Goal: Transaction & Acquisition: Register for event/course

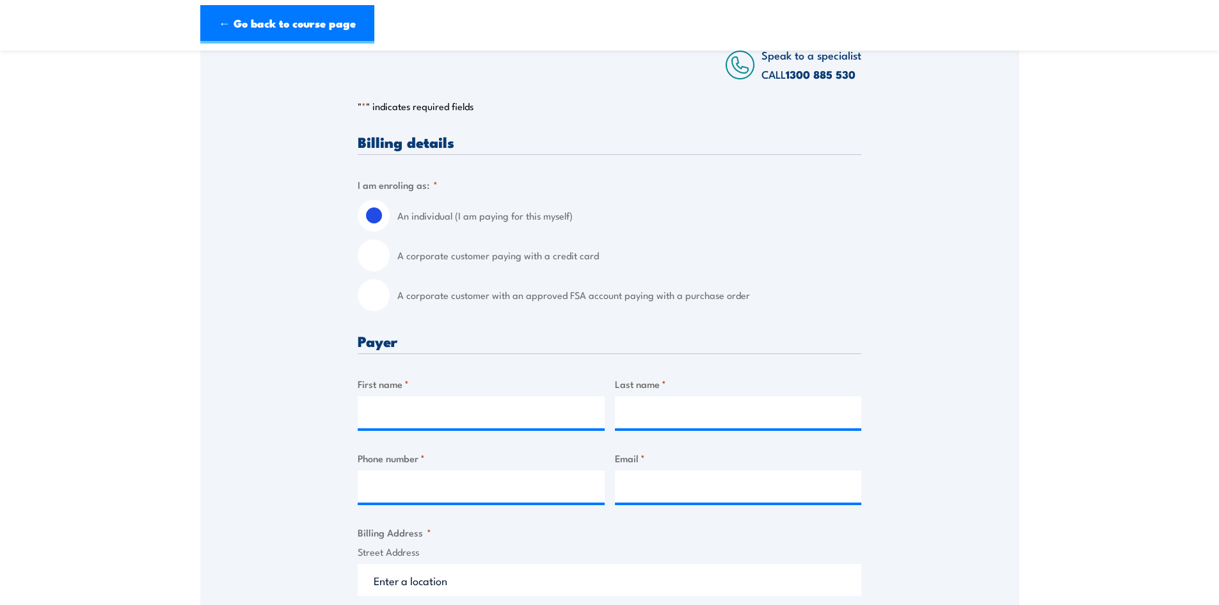
scroll to position [256, 0]
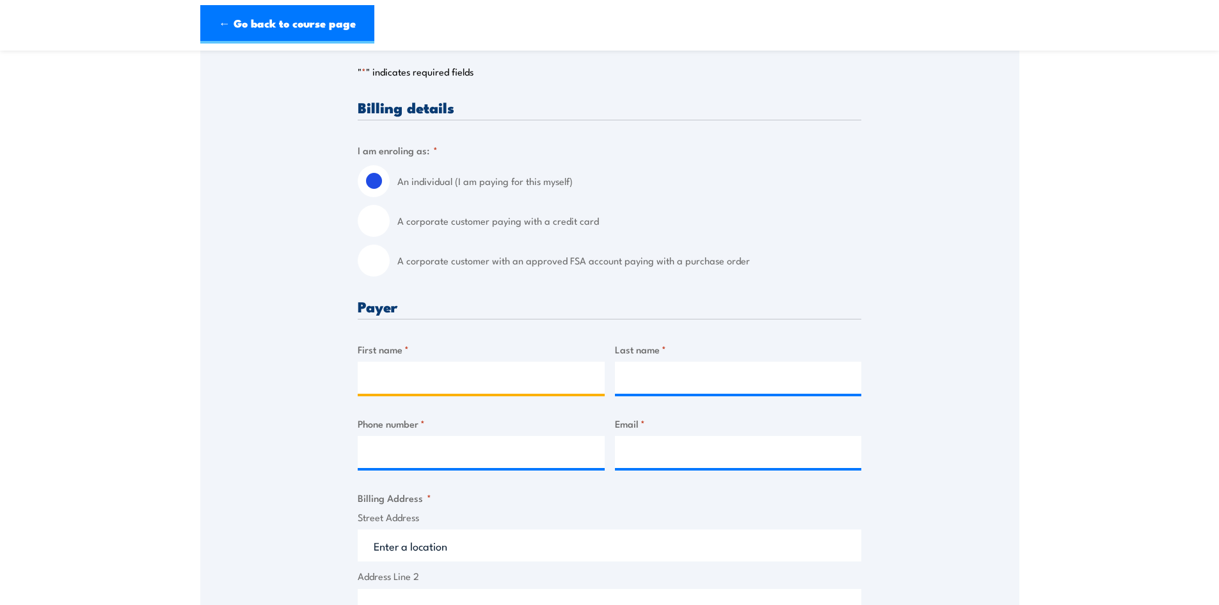
click at [421, 379] on input "First name *" at bounding box center [481, 377] width 247 height 32
type input "Maddison"
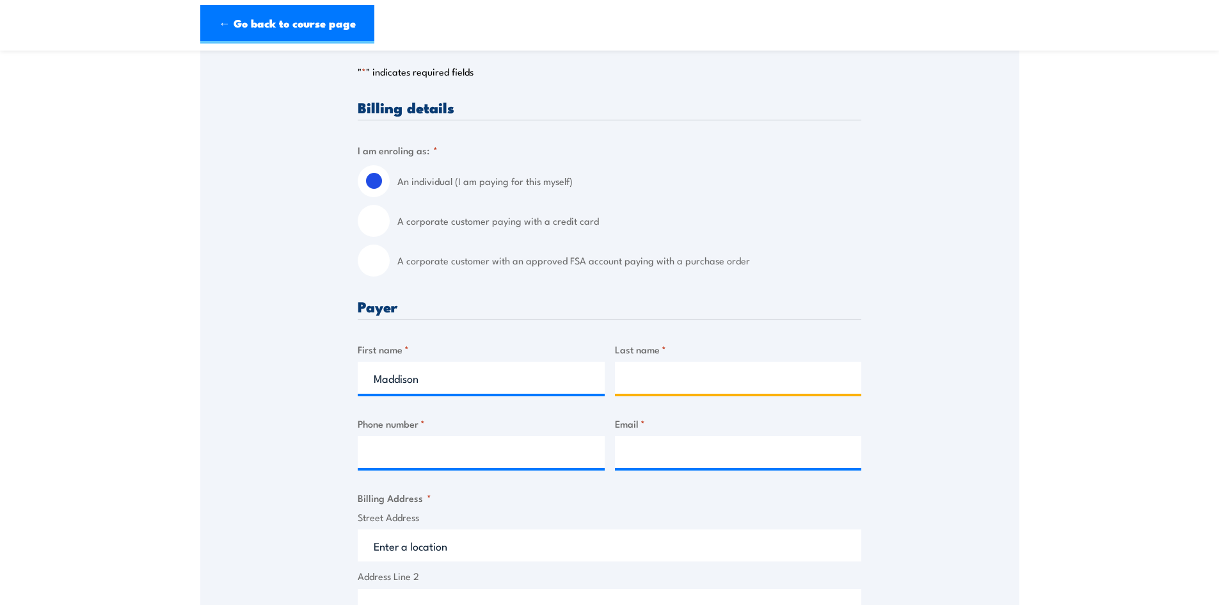
click at [687, 385] on input "Last name *" at bounding box center [738, 377] width 247 height 32
type input "[PERSON_NAME]"
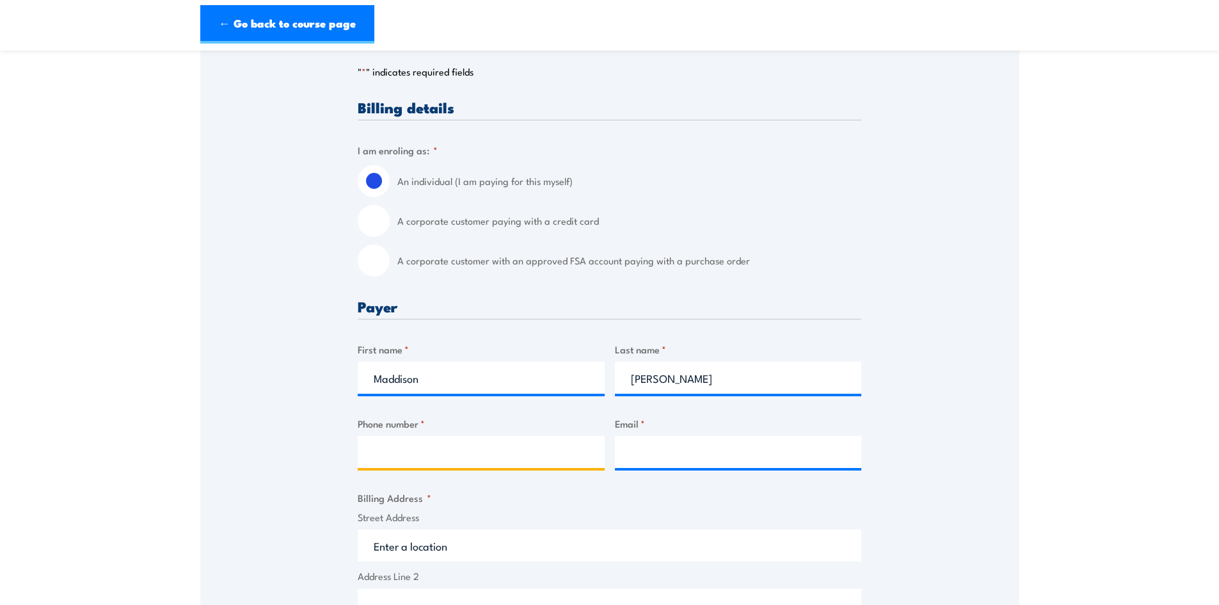
click at [566, 459] on input "Phone number *" at bounding box center [481, 452] width 247 height 32
click at [459, 447] on input "Phone number *" at bounding box center [481, 452] width 247 height 32
type input "0458 715 891"
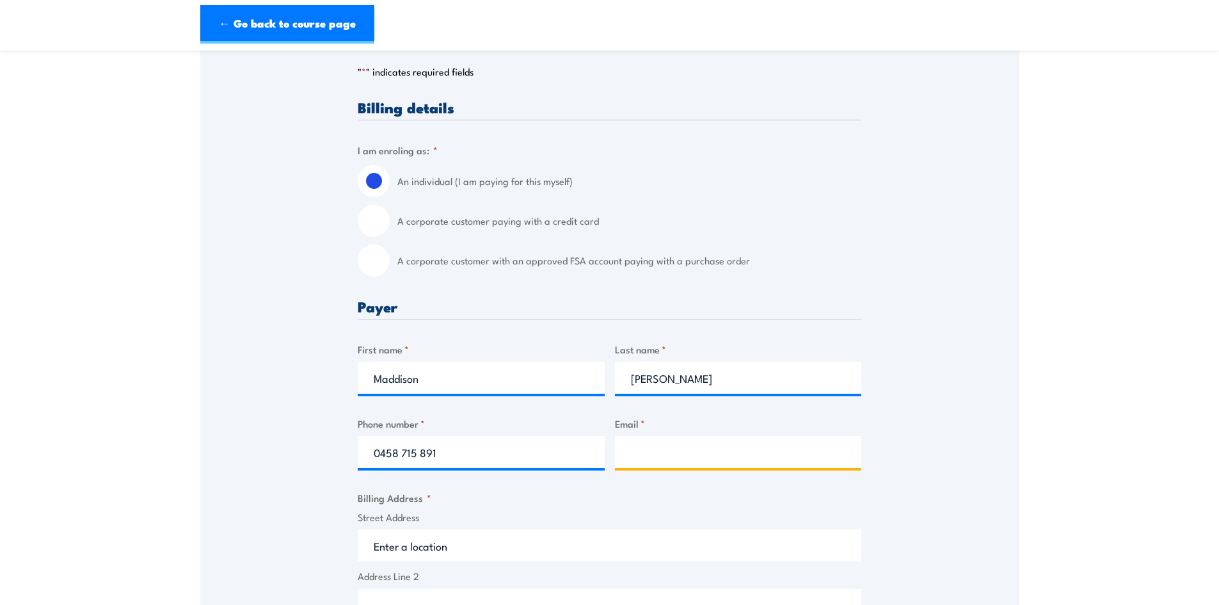
click at [713, 453] on input "Email *" at bounding box center [738, 452] width 247 height 32
click at [732, 443] on input "Email *" at bounding box center [738, 452] width 247 height 32
type input "[PERSON_NAME][EMAIL_ADDRESS][DOMAIN_NAME]"
click at [701, 490] on fieldset "Billing Address * Street Address Address Line 2 City State / Province / Region …" at bounding box center [610, 615] width 504 height 250
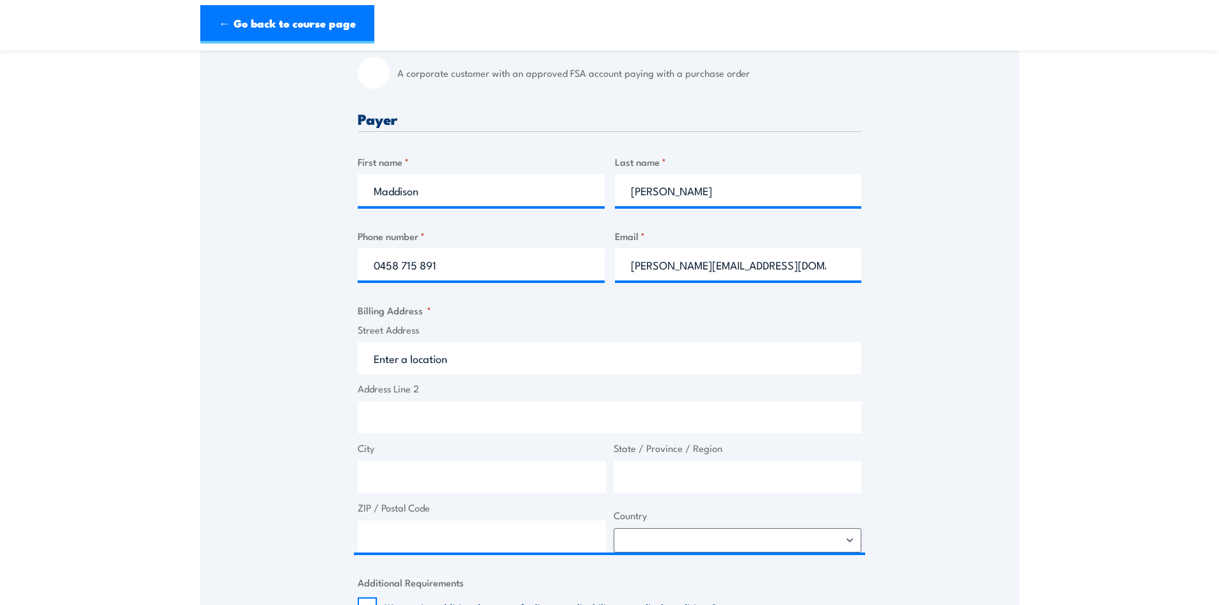
scroll to position [448, 0]
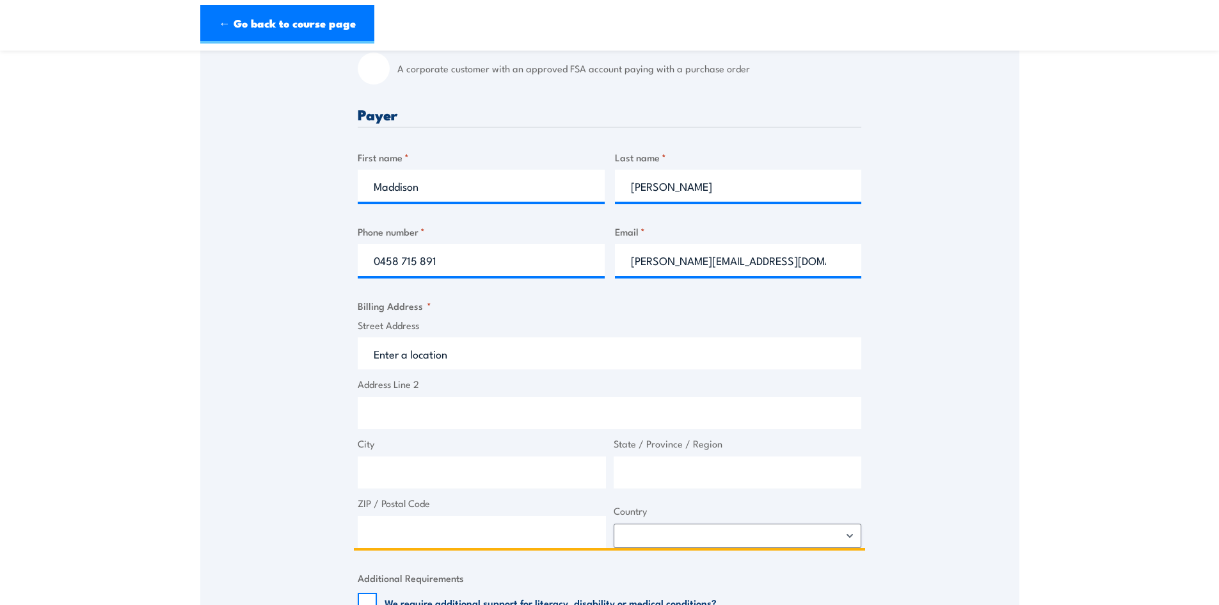
drag, startPoint x: 459, startPoint y: 355, endPoint x: 296, endPoint y: 365, distance: 162.8
click at [296, 365] on div "Speak to a specialist CALL [PHONE_NUMBER] CALL [PHONE_NUMBER] " * " indicates r…" at bounding box center [609, 362] width 819 height 1176
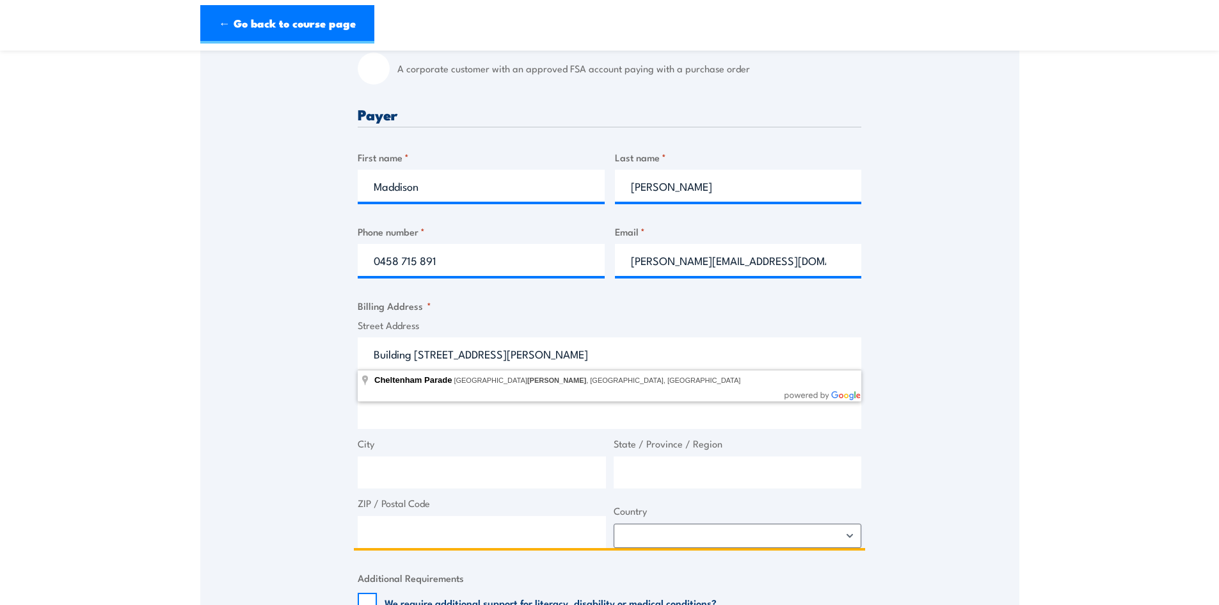
type input "Building [STREET_ADDRESS][PERSON_NAME]"
click at [397, 473] on input "City" at bounding box center [482, 472] width 248 height 32
type input "[GEOGRAPHIC_DATA]"
click at [663, 479] on input "State / Province / Region" at bounding box center [738, 472] width 248 height 32
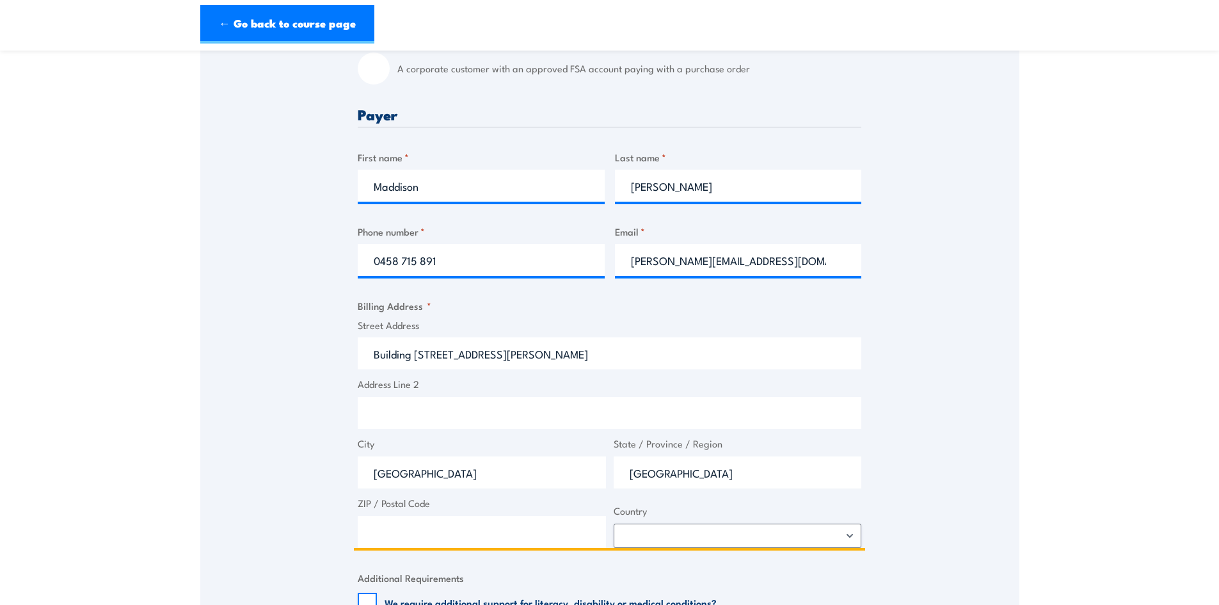
type input "[GEOGRAPHIC_DATA]"
click at [701, 356] on input "Building [STREET_ADDRESS][PERSON_NAME]" at bounding box center [610, 353] width 504 height 32
type input "Building [STREET_ADDRESS][PERSON_NAME]"
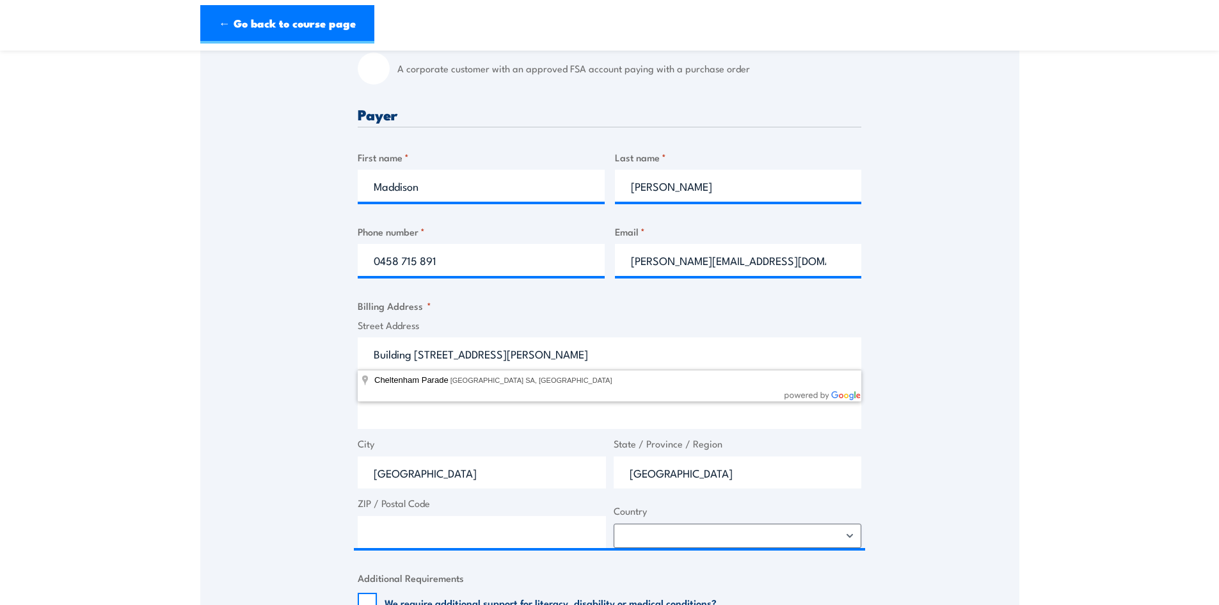
click at [292, 470] on div "Speak to a specialist CALL [PHONE_NUMBER] CALL [PHONE_NUMBER] " * " indicates r…" at bounding box center [609, 362] width 819 height 1176
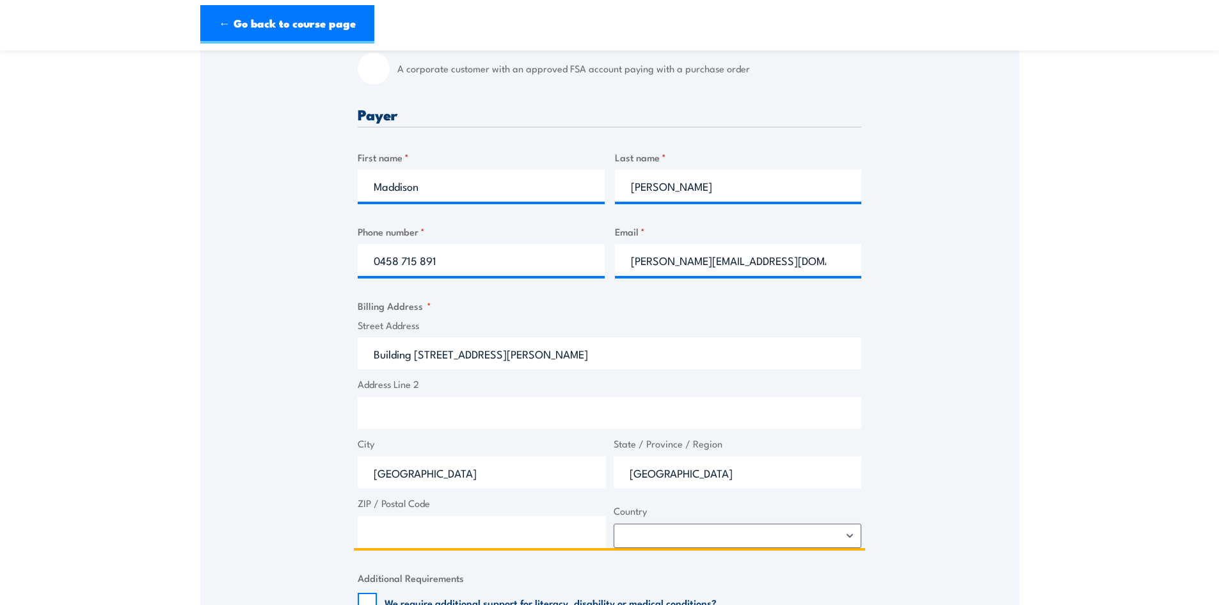
click at [396, 531] on input "ZIP / Postal Code" at bounding box center [482, 532] width 248 height 32
type input "5011"
click at [676, 545] on select "[GEOGRAPHIC_DATA] [GEOGRAPHIC_DATA] [GEOGRAPHIC_DATA] [US_STATE] [GEOGRAPHIC_DA…" at bounding box center [738, 535] width 248 height 24
select select "[GEOGRAPHIC_DATA]"
click at [614, 523] on select "[GEOGRAPHIC_DATA] [GEOGRAPHIC_DATA] [GEOGRAPHIC_DATA] [US_STATE] [GEOGRAPHIC_DA…" at bounding box center [738, 535] width 248 height 24
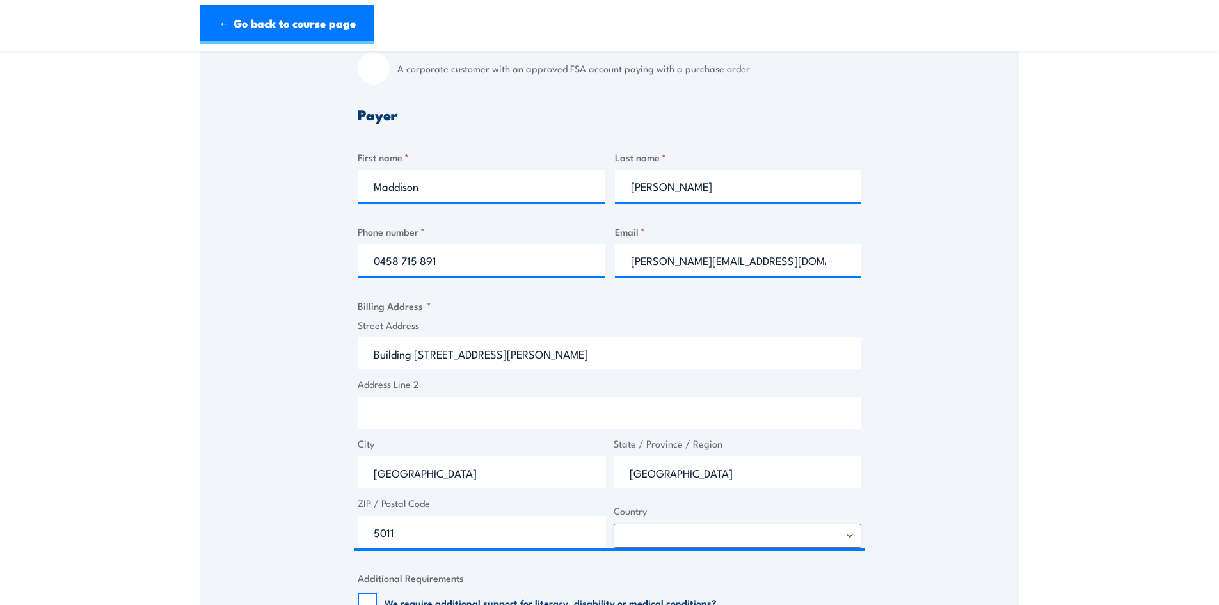
click at [227, 365] on div "Speak to a specialist CALL [PHONE_NUMBER] CALL [PHONE_NUMBER] " * " indicates r…" at bounding box center [609, 362] width 819 height 1176
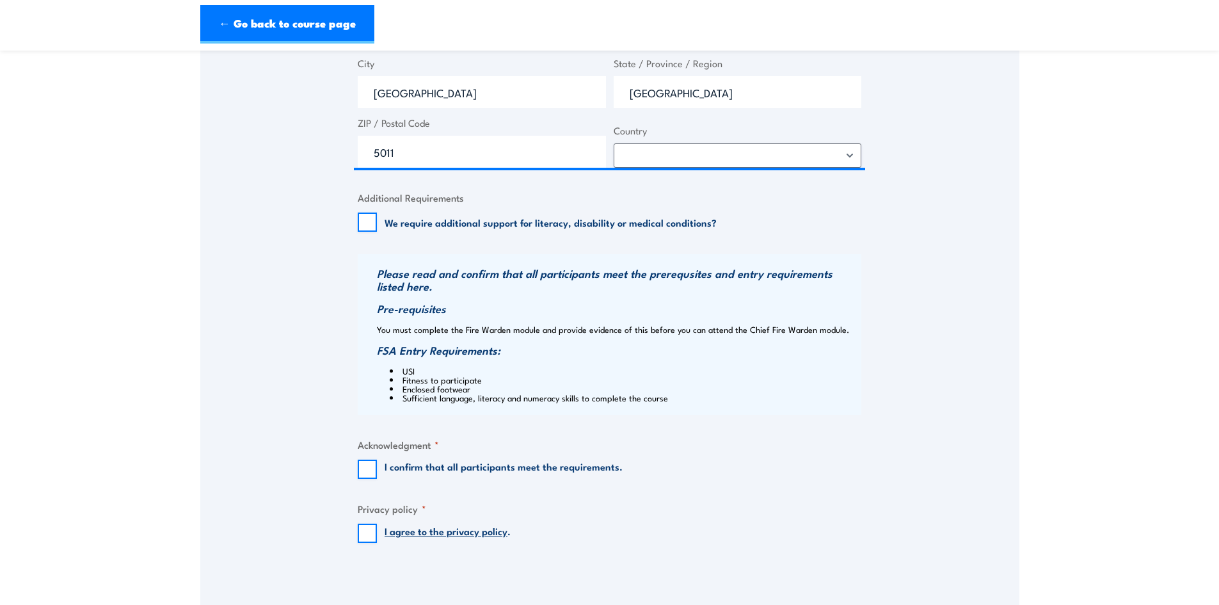
scroll to position [832, 0]
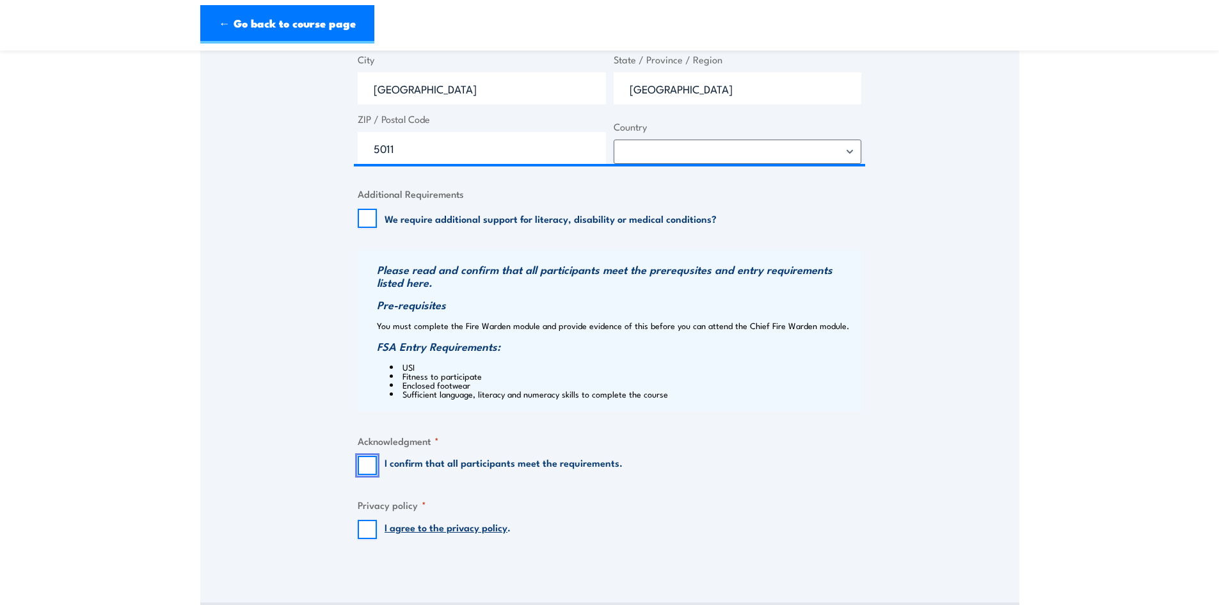
click at [372, 464] on input "I confirm that all participants meet the requirements." at bounding box center [367, 465] width 19 height 19
checkbox input "true"
click at [369, 530] on input "I agree to the privacy policy ." at bounding box center [367, 529] width 19 height 19
checkbox input "true"
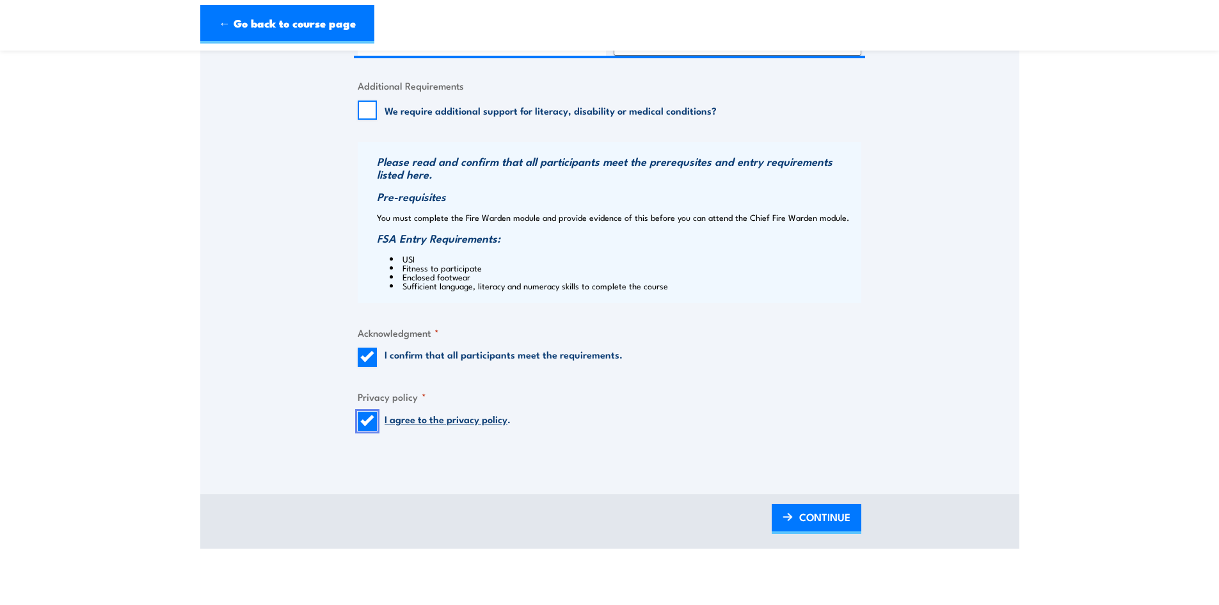
scroll to position [1152, 0]
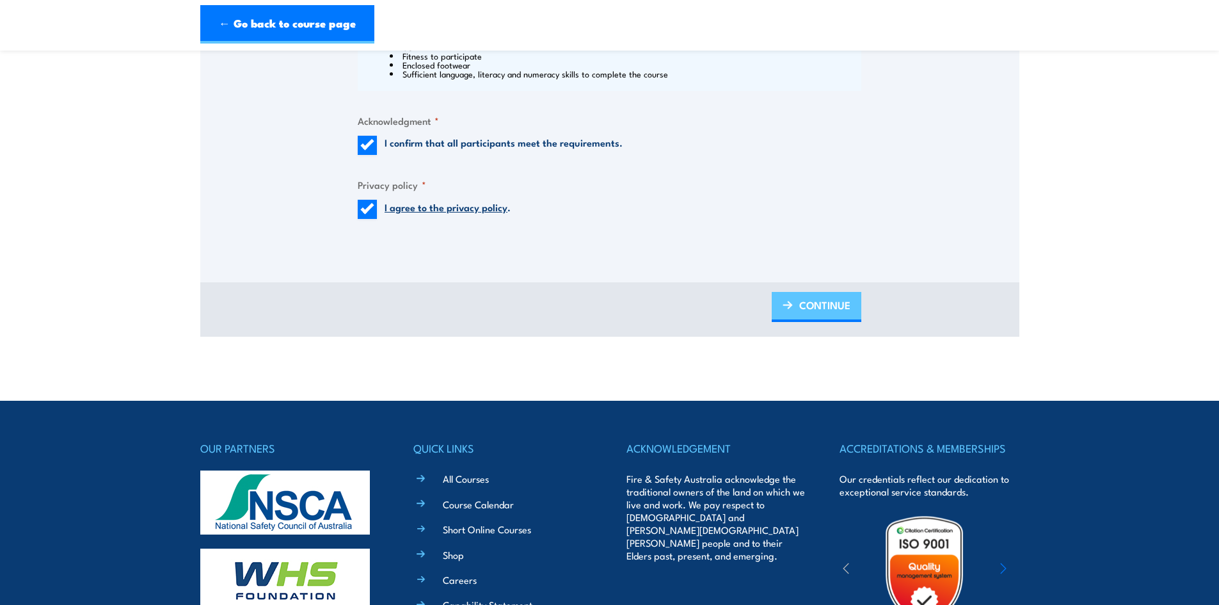
click at [831, 305] on span "CONTINUE" at bounding box center [824, 305] width 51 height 34
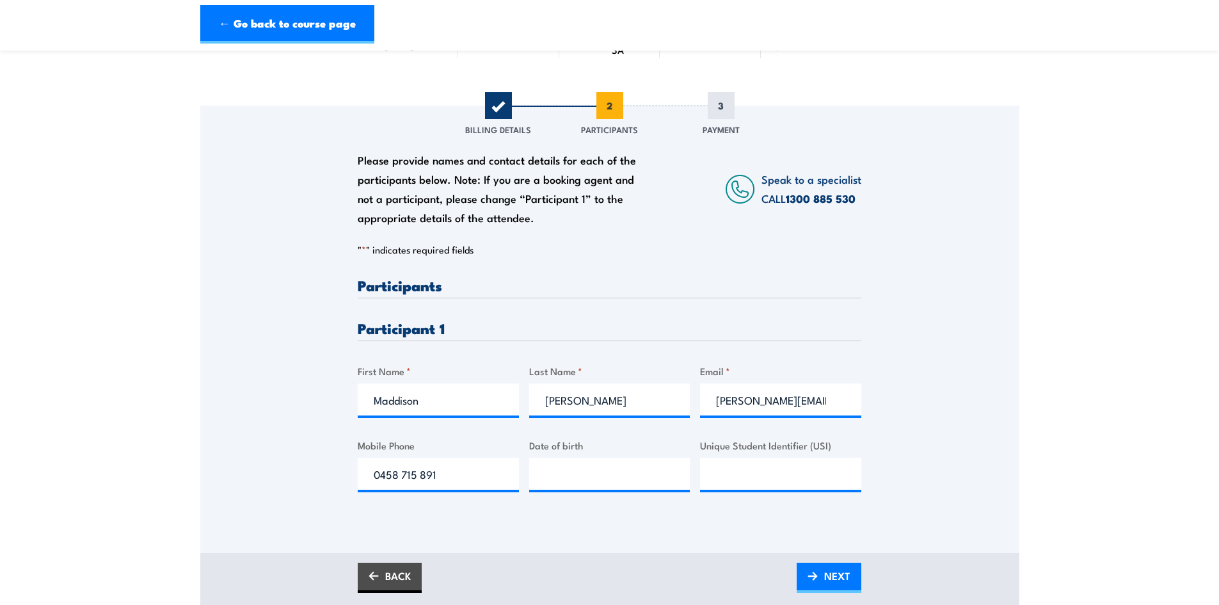
scroll to position [192, 0]
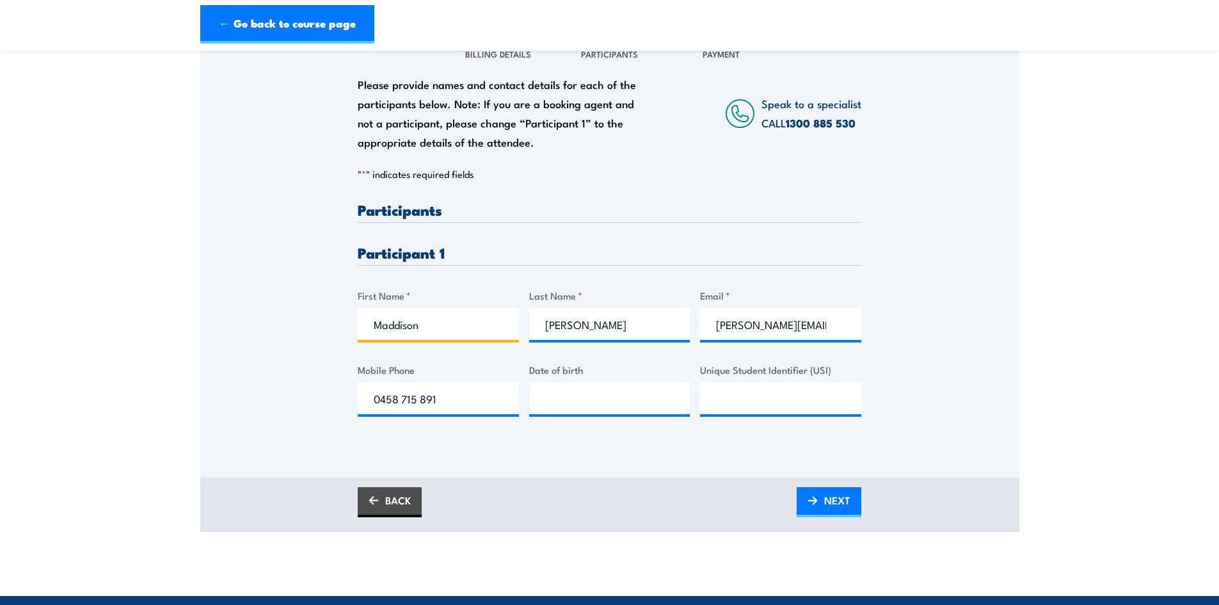
drag, startPoint x: 452, startPoint y: 316, endPoint x: 312, endPoint y: 330, distance: 140.8
click at [312, 330] on div "Please provide names and contact details for each of the participants below. No…" at bounding box center [609, 235] width 819 height 411
type input "[PERSON_NAME]"
drag, startPoint x: 527, startPoint y: 340, endPoint x: 506, endPoint y: 343, distance: 21.3
click at [506, 343] on div "Please provide names and contact details for each of the participants below. No…" at bounding box center [610, 319] width 504 height 234
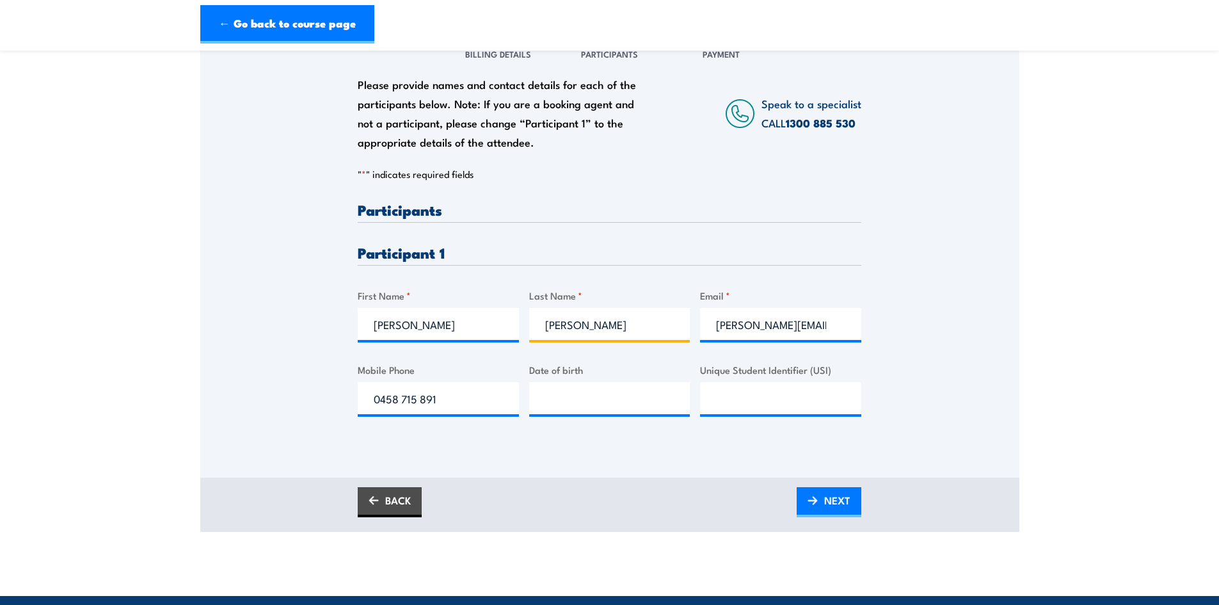
type input "[PERSON_NAME]"
drag, startPoint x: 720, startPoint y: 325, endPoint x: 791, endPoint y: 330, distance: 71.2
click at [791, 330] on input "[PERSON_NAME][EMAIL_ADDRESS][DOMAIN_NAME]" at bounding box center [780, 324] width 161 height 32
type input "[PERSON_NAME][EMAIL_ADDRESS][PERSON_NAME][DOMAIN_NAME]"
drag, startPoint x: 464, startPoint y: 399, endPoint x: 250, endPoint y: 406, distance: 214.4
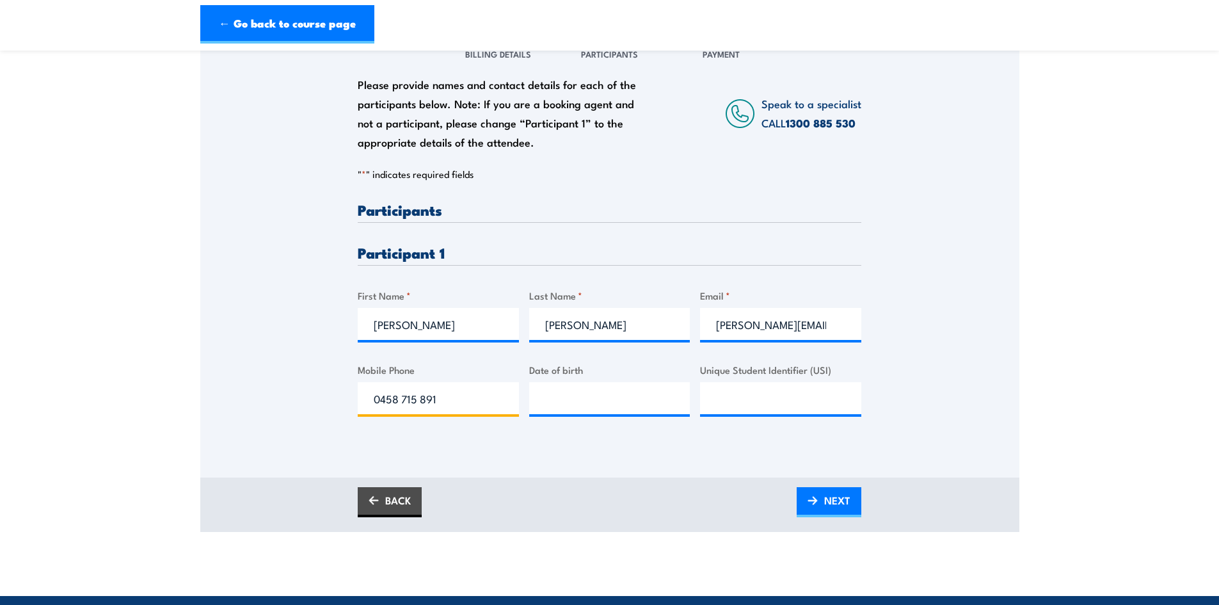
click at [250, 406] on div "Please provide names and contact details for each of the participants below. No…" at bounding box center [609, 235] width 819 height 411
paste input "9434997"
type input "0459434997"
click at [562, 396] on input "__/__/____" at bounding box center [609, 398] width 161 height 32
type input "[DATE]"
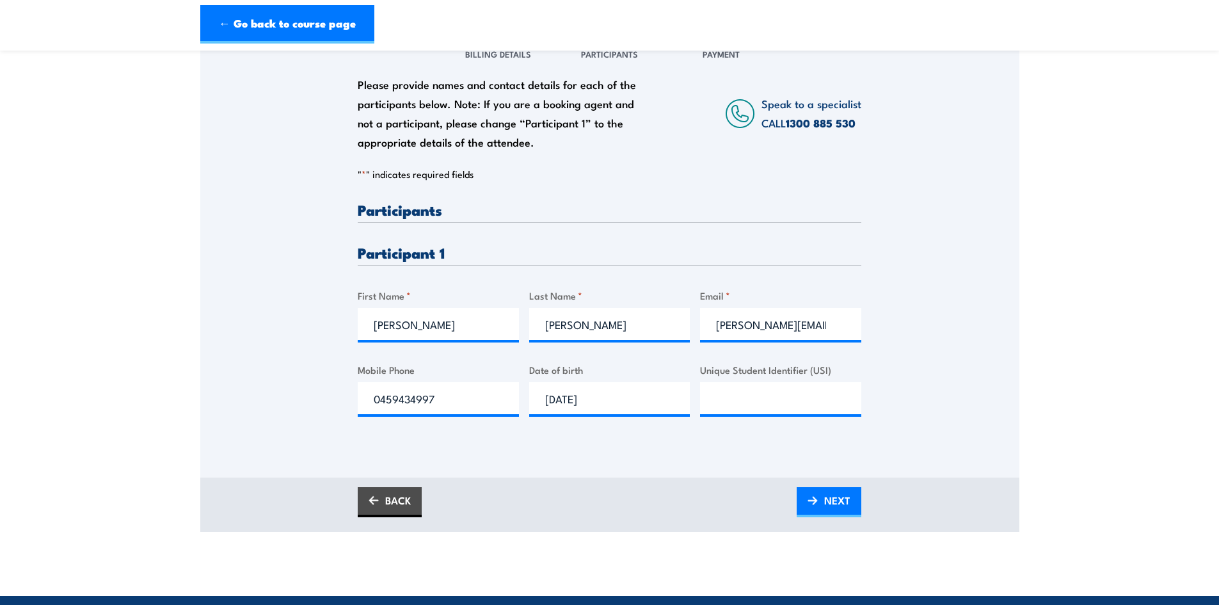
click at [613, 427] on div "Please provide names and contact details for each of the participants below. No…" at bounding box center [610, 319] width 504 height 234
click at [813, 503] on img at bounding box center [812, 500] width 10 height 9
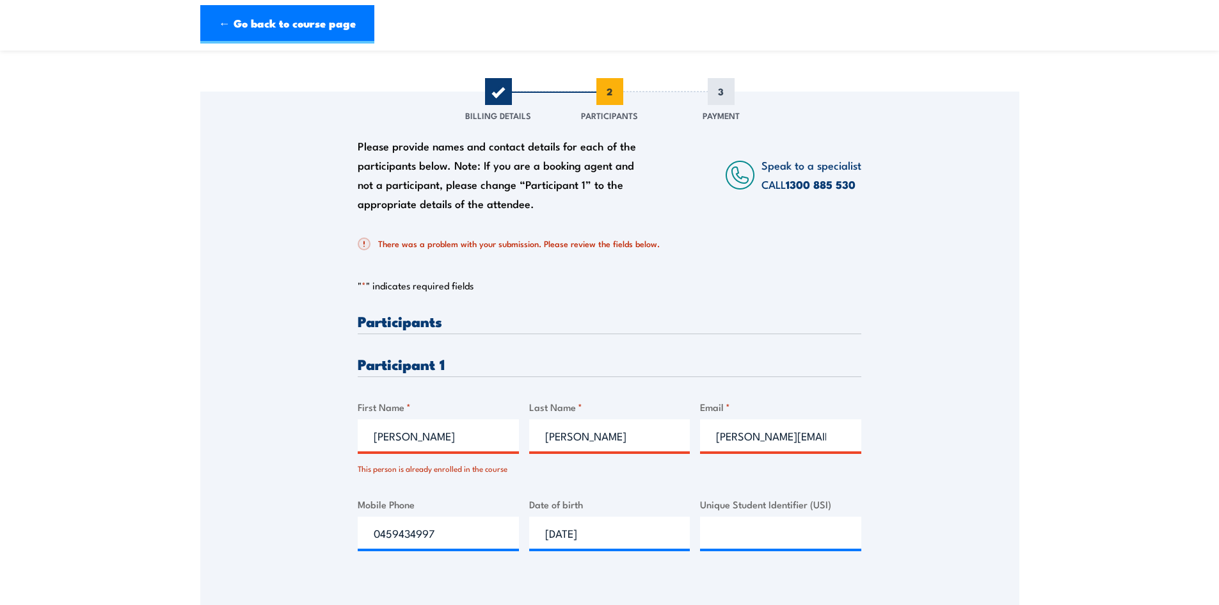
scroll to position [128, 0]
